Goal: Entertainment & Leisure: Consume media (video, audio)

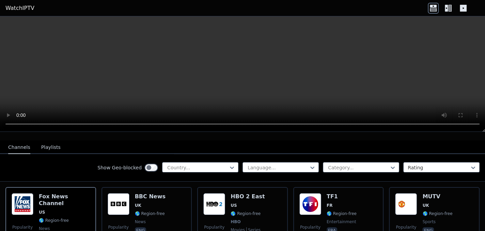
scroll to position [67, 0]
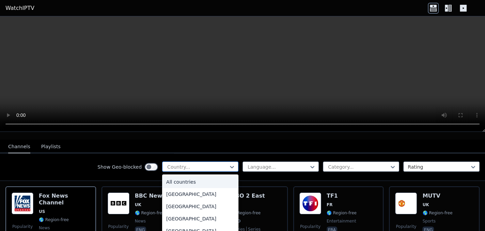
click at [211, 162] on div "Country..." at bounding box center [200, 167] width 76 height 10
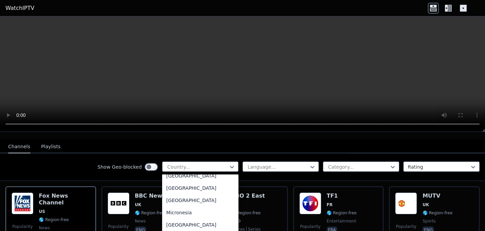
scroll to position [1467, 0]
click at [344, 164] on div at bounding box center [359, 167] width 62 height 7
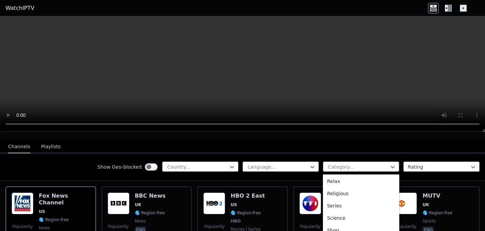
scroll to position [274, 0]
click at [334, 196] on div "Sports" at bounding box center [361, 202] width 76 height 12
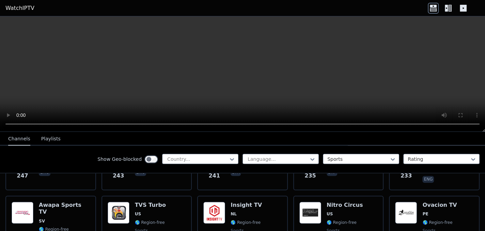
scroll to position [769, 0]
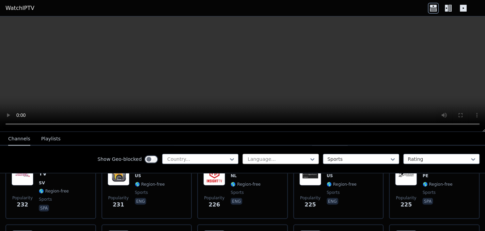
click at [302, 156] on div at bounding box center [278, 159] width 62 height 7
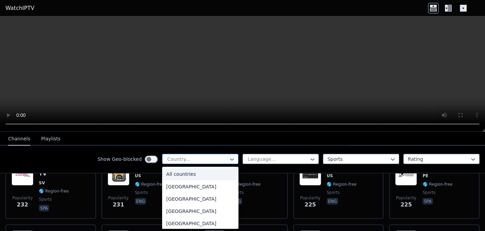
click at [211, 156] on div at bounding box center [198, 159] width 62 height 7
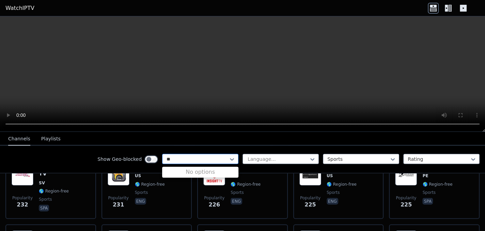
type input "*"
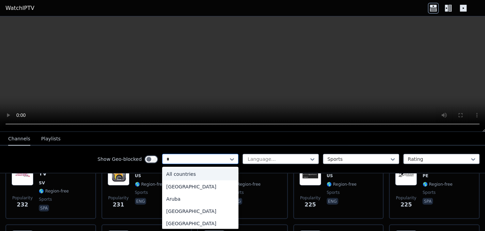
type input "**"
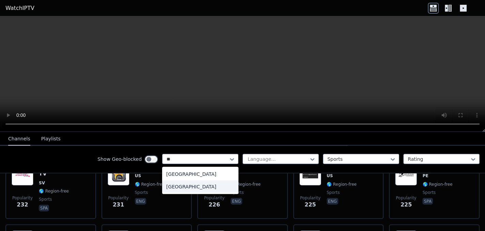
click at [187, 185] on div "[GEOGRAPHIC_DATA]" at bounding box center [200, 186] width 76 height 12
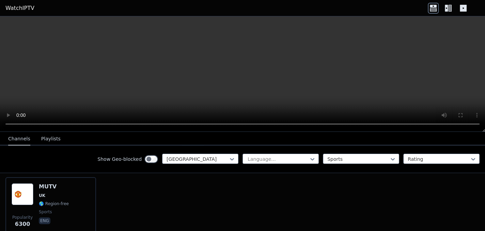
scroll to position [80, 0]
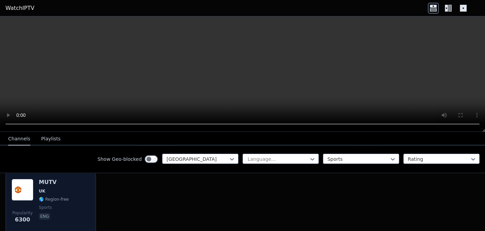
click at [70, 205] on div "Popularity 6300 MUTV UK 🌎 Region-free sports eng" at bounding box center [51, 203] width 78 height 49
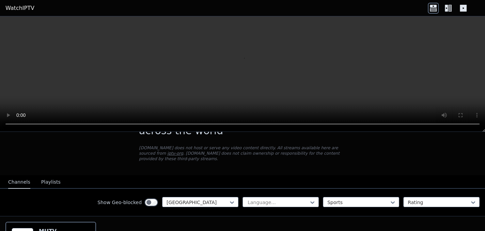
scroll to position [0, 0]
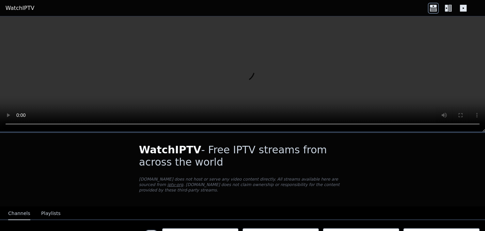
click at [447, 5] on icon at bounding box center [446, 8] width 3 height 7
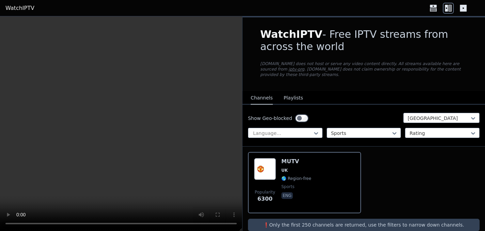
click at [461, 11] on icon at bounding box center [463, 8] width 7 height 7
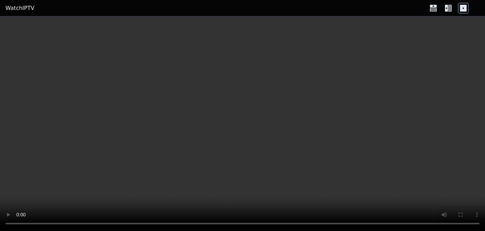
click at [435, 9] on icon at bounding box center [433, 9] width 7 height 3
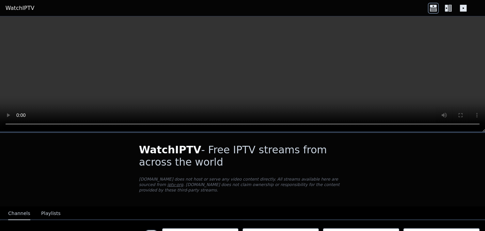
click at [449, 8] on icon at bounding box center [450, 8] width 3 height 7
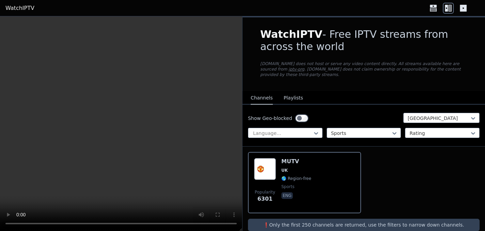
click at [20, 9] on link "WatchIPTV" at bounding box center [19, 8] width 29 height 8
